Goal: Find specific page/section: Find specific page/section

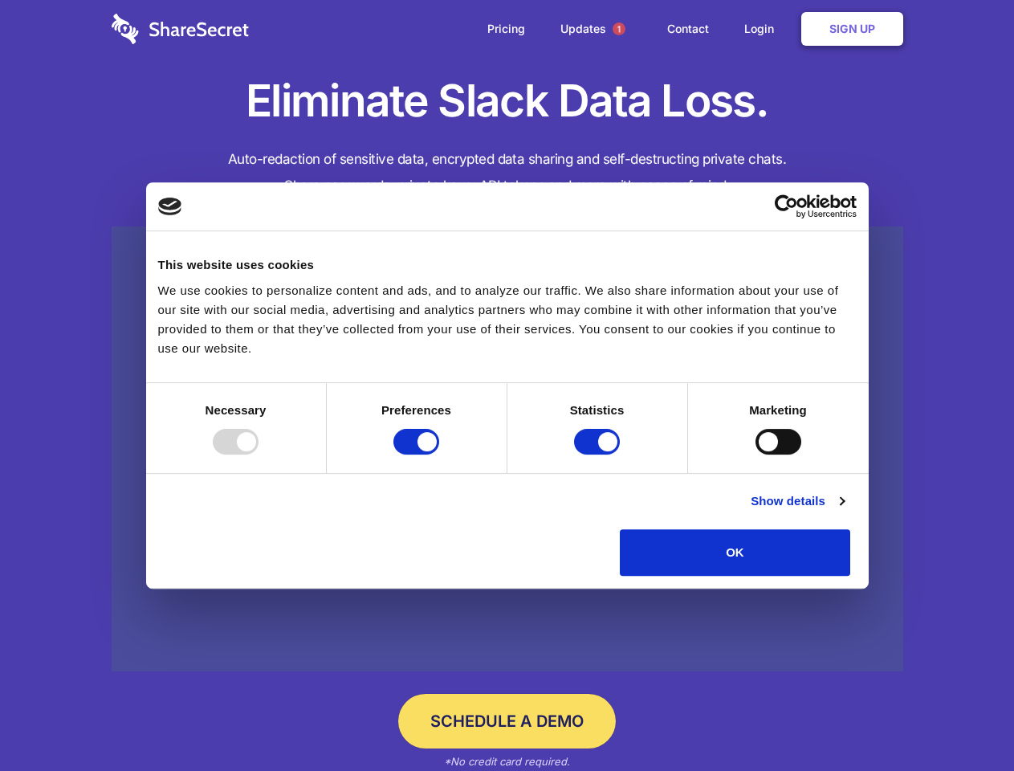
click at [259, 455] on div at bounding box center [236, 442] width 46 height 26
click at [439, 455] on input "Preferences" at bounding box center [416, 442] width 46 height 26
checkbox input "false"
click at [599, 455] on input "Statistics" at bounding box center [597, 442] width 46 height 26
checkbox input "false"
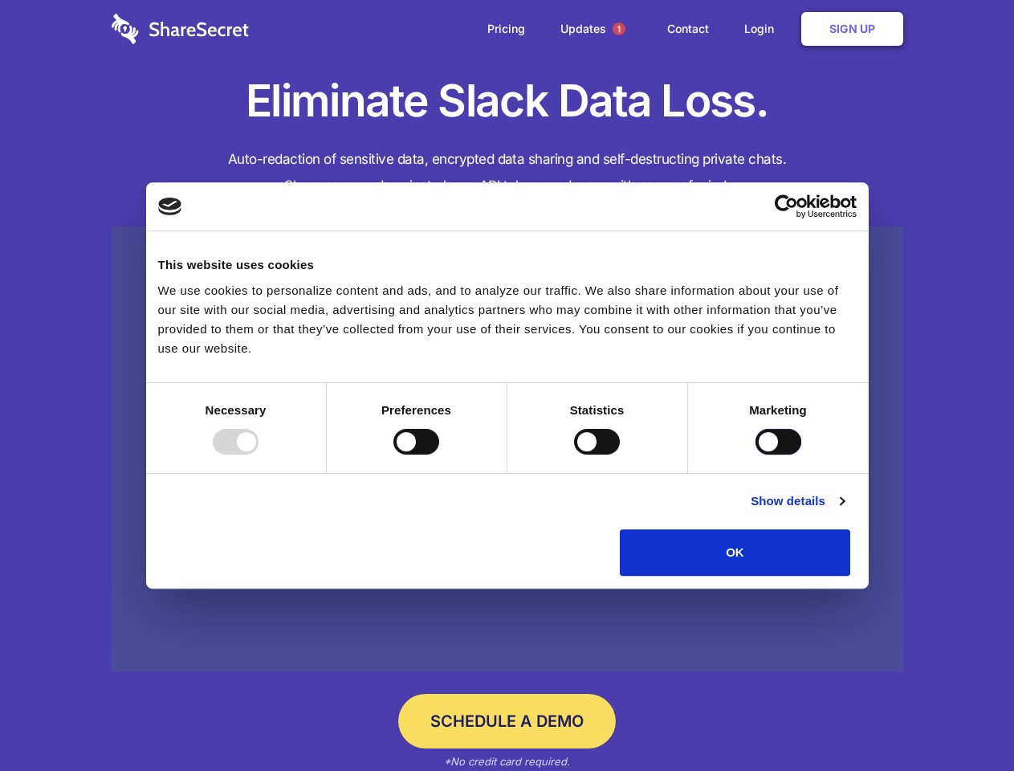
click at [756, 455] on input "Marketing" at bounding box center [779, 442] width 46 height 26
checkbox input "true"
click at [844, 511] on link "Show details" at bounding box center [797, 500] width 93 height 19
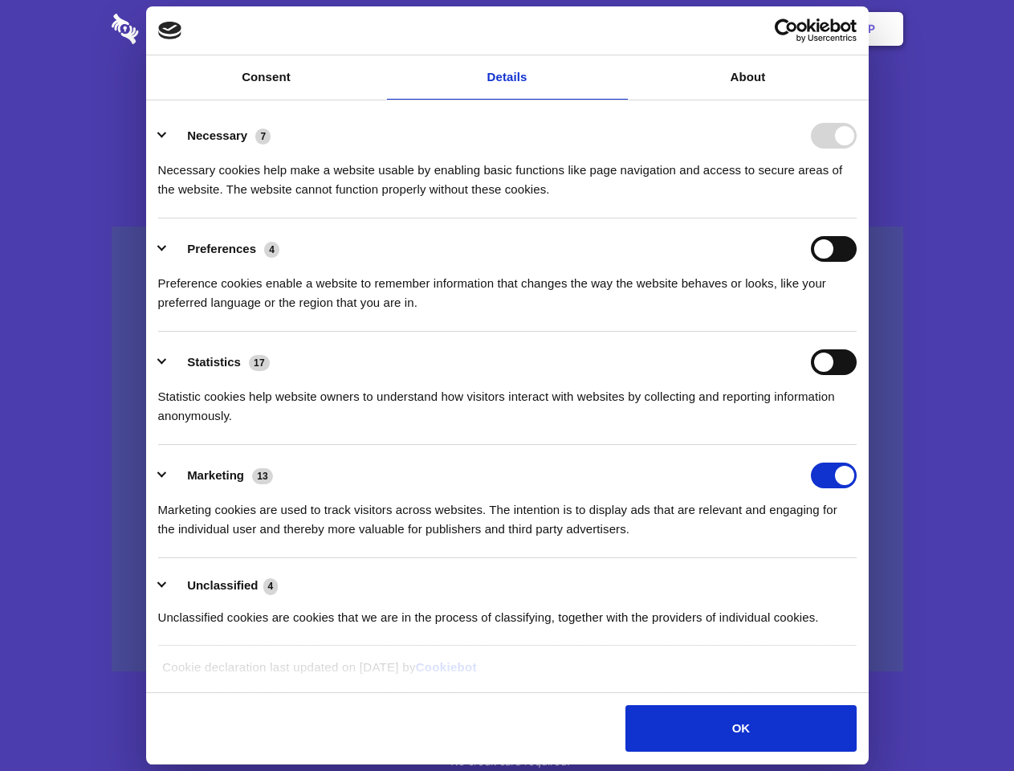
click at [857, 218] on li "Necessary 7 Necessary cookies help make a website usable by enabling basic func…" at bounding box center [507, 161] width 699 height 113
click at [618, 29] on span "1" at bounding box center [619, 28] width 13 height 13
